Goal: Transaction & Acquisition: Obtain resource

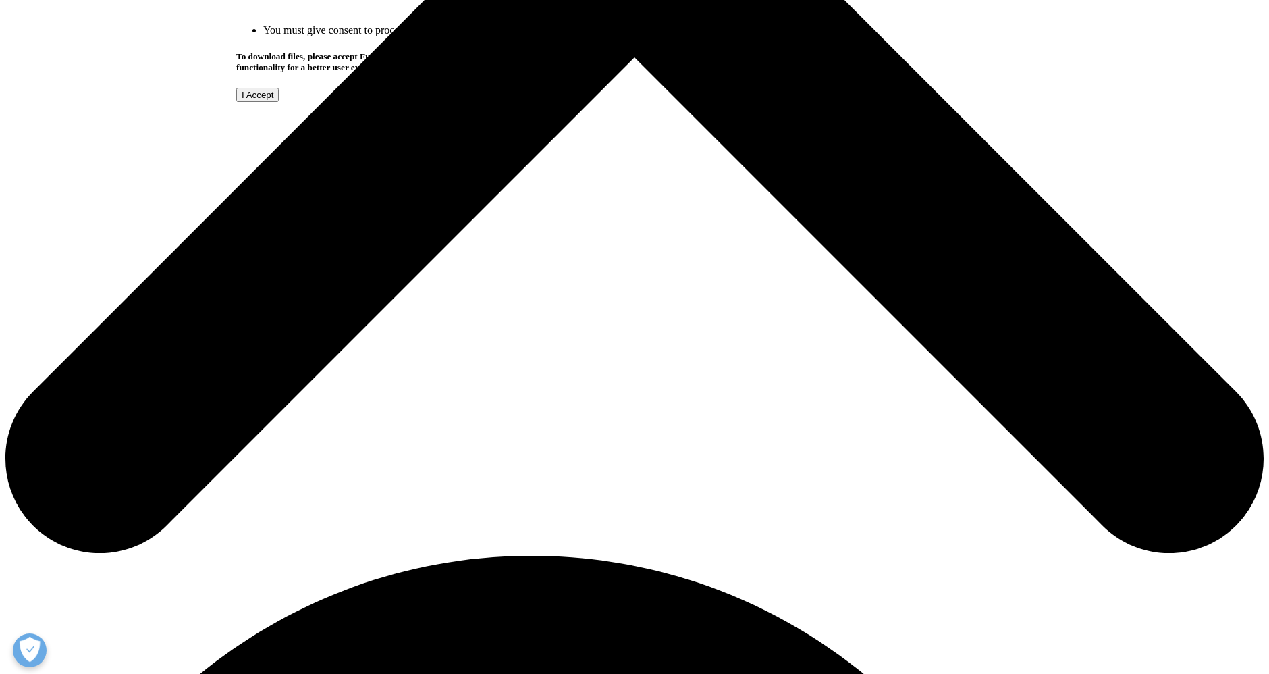
scroll to position [910, 0]
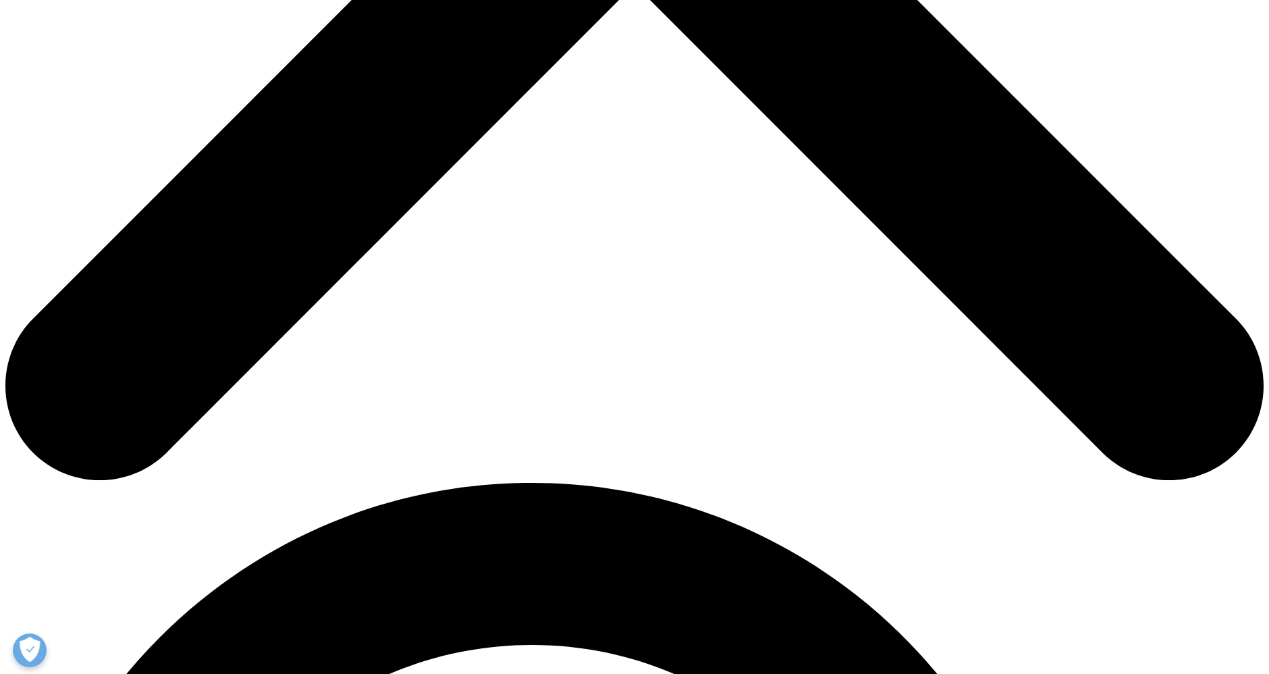
scroll to position [610, 0]
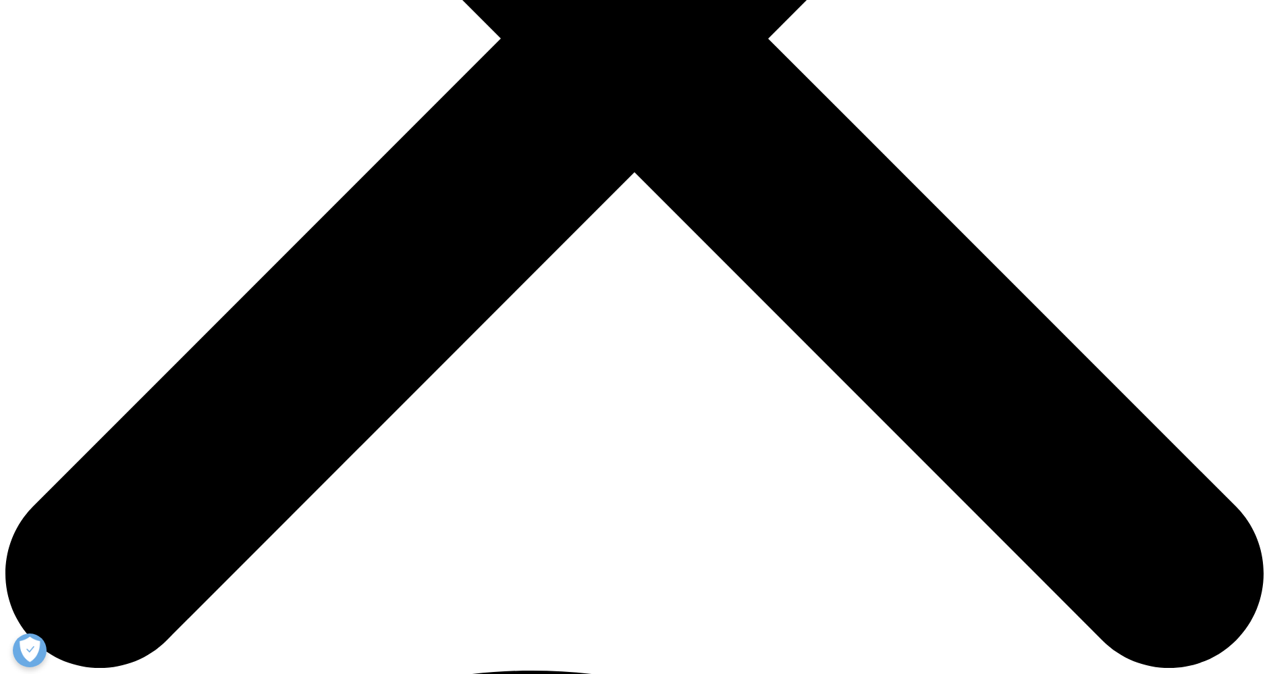
type input "[PERSON_NAME]"
type input "aleynik"
type input "[EMAIL_ADDRESS][DOMAIN_NAME]"
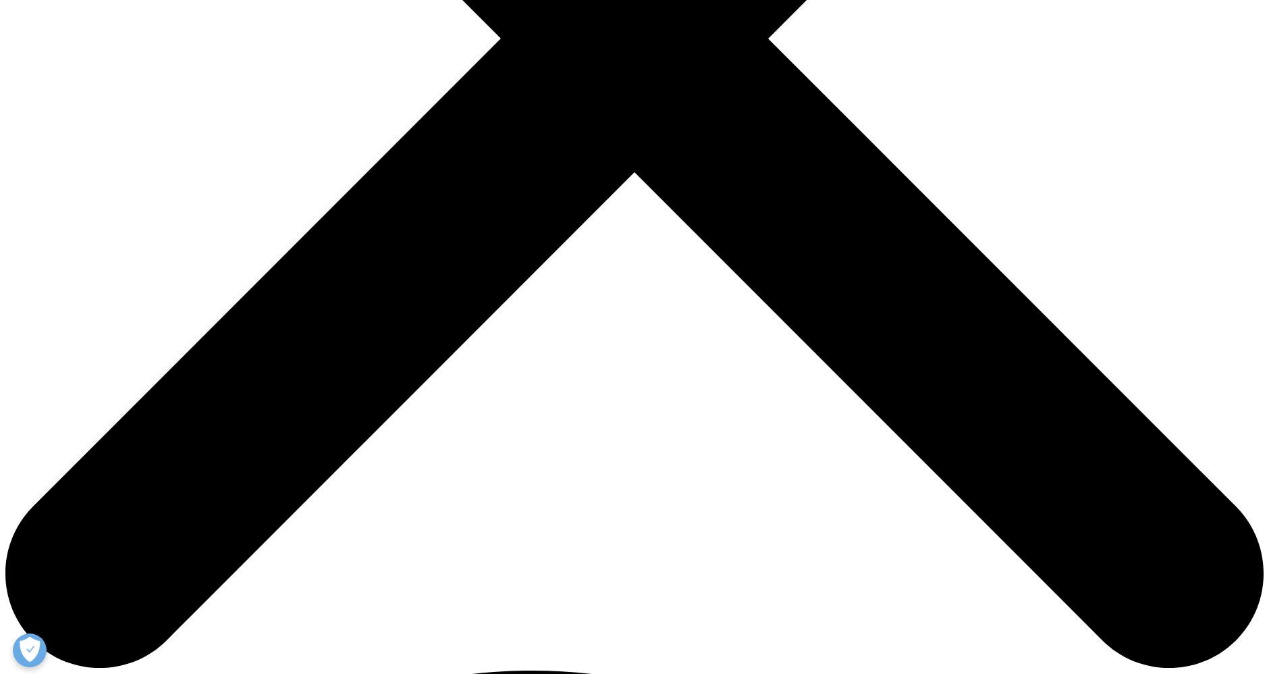
scroll to position [0, 0]
type input "market"
type input "diasorin"
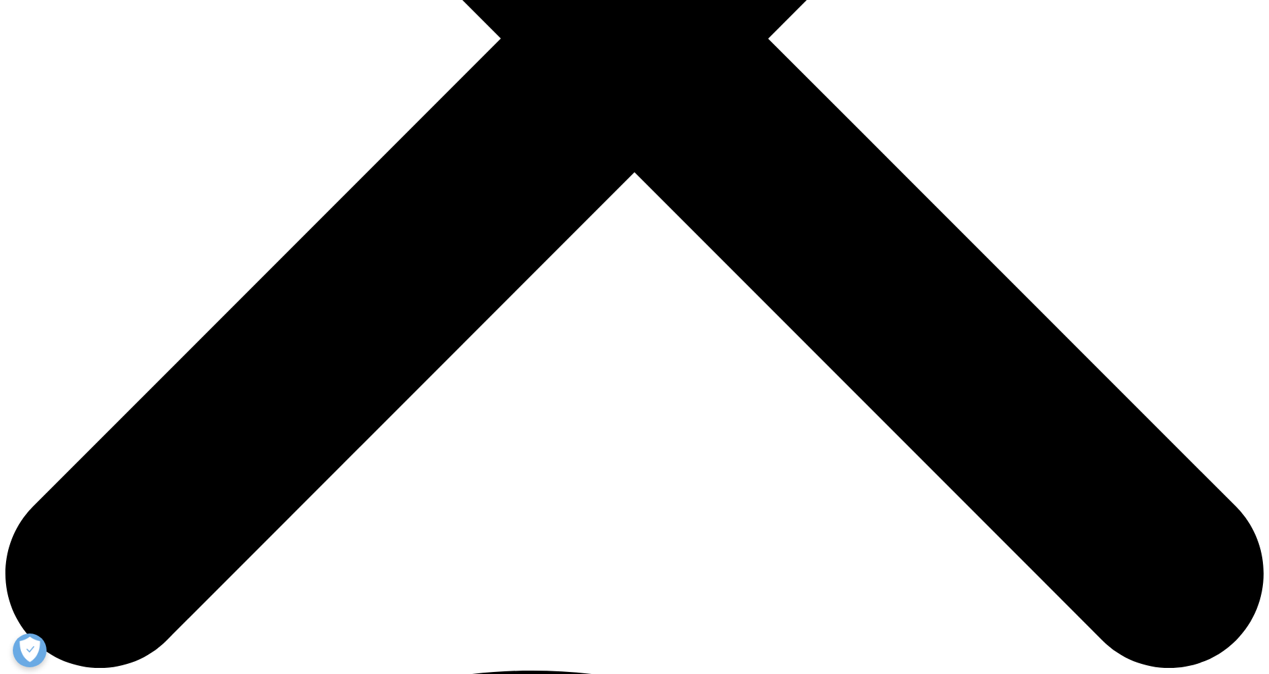
select select "[GEOGRAPHIC_DATA]"
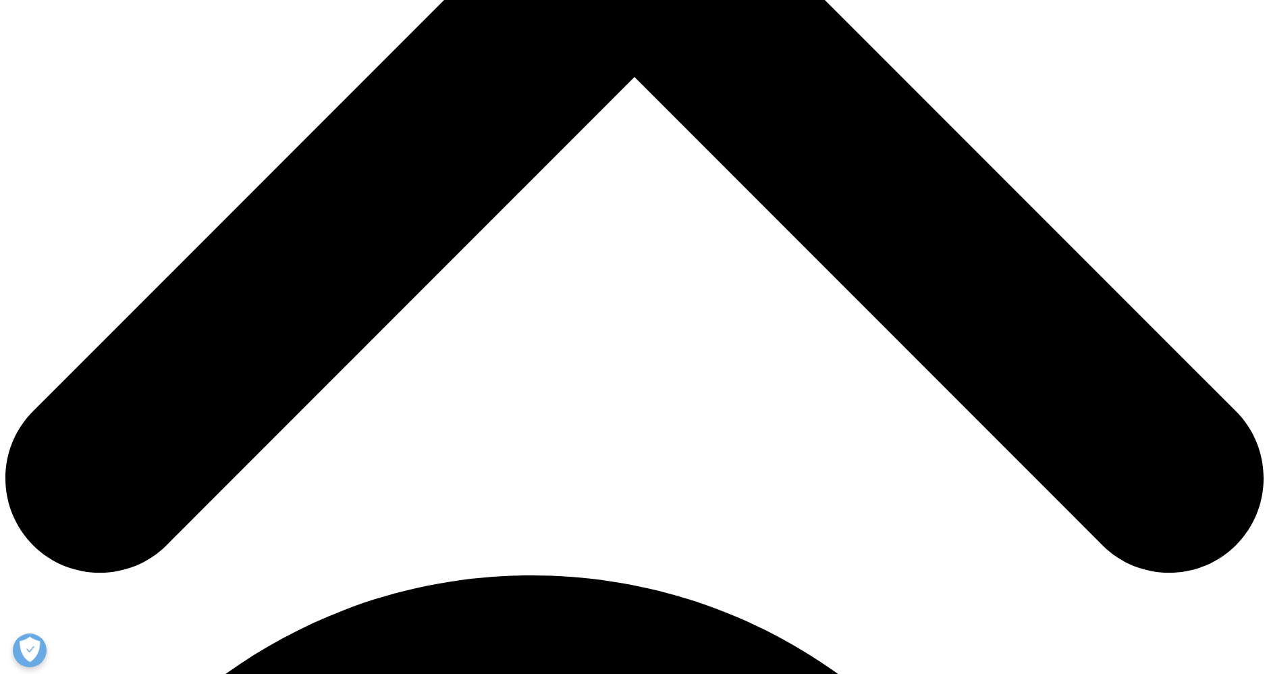
scroll to position [835, 0]
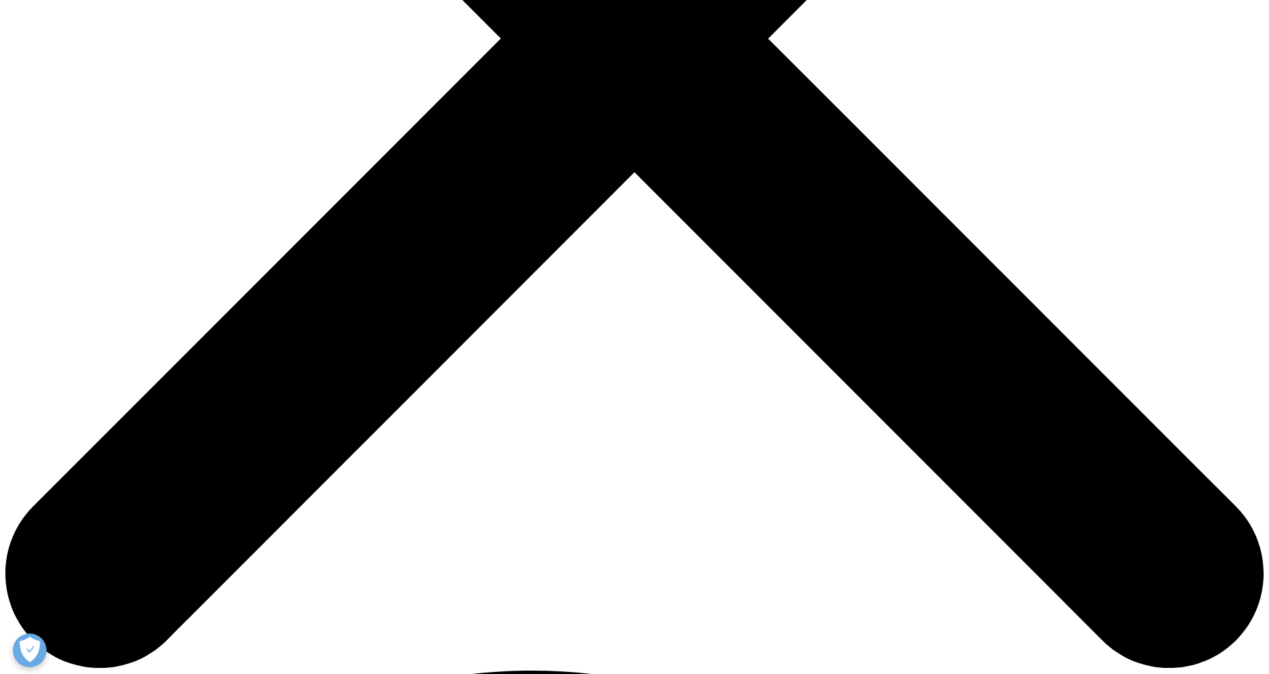
scroll to position [6, 6]
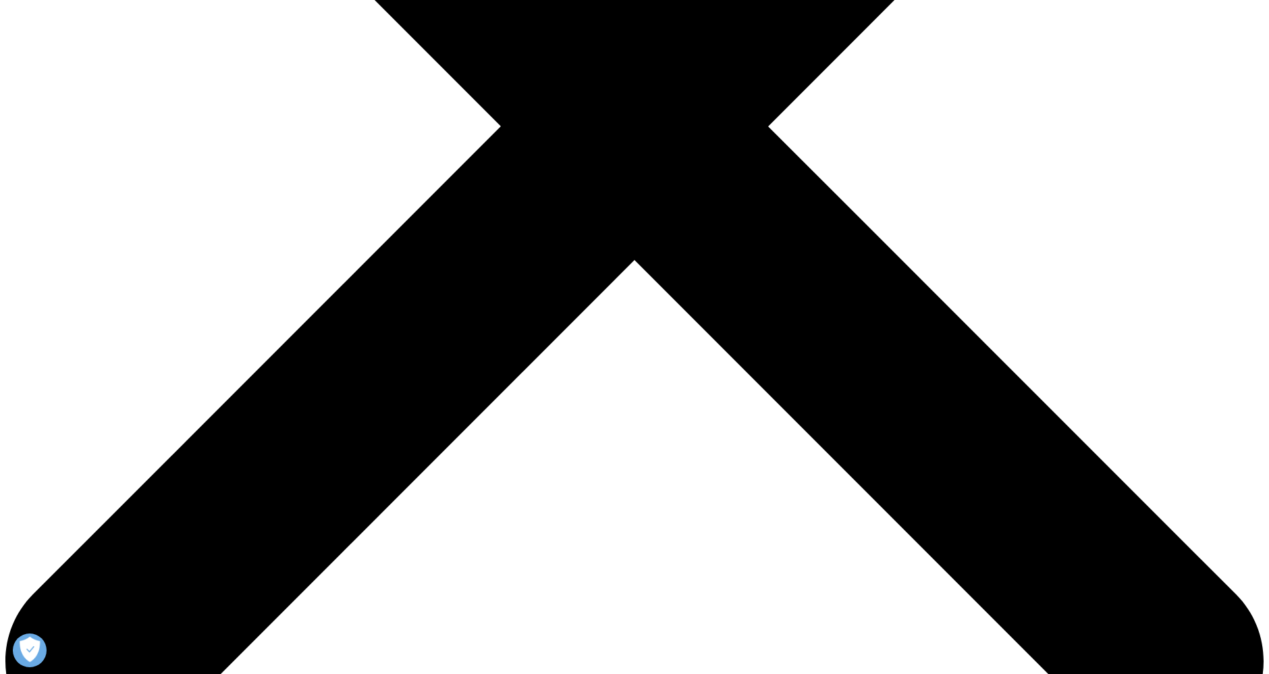
scroll to position [460, 0]
